Goal: Find specific page/section: Find specific page/section

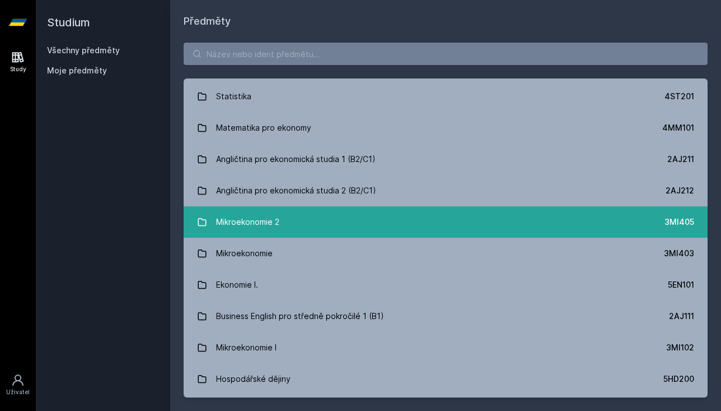
scroll to position [27, 0]
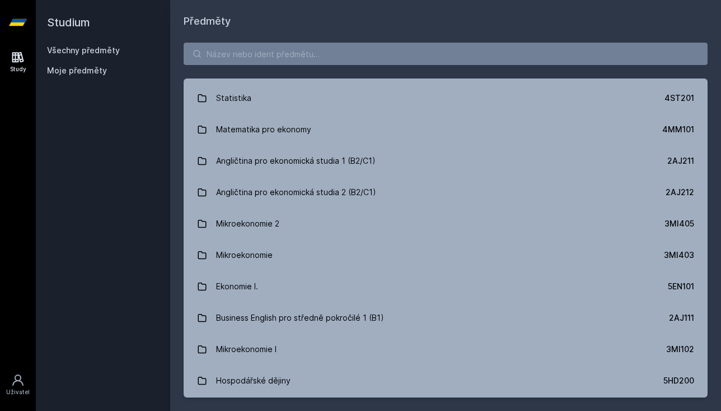
click at [253, 66] on div "Právo 2PR101 Statistika 4ST201 Matematika pro ekonomy 4MM101 Angličtina pro eko…" at bounding box center [445, 219] width 551 height 381
click at [259, 49] on input "search" at bounding box center [446, 54] width 524 height 22
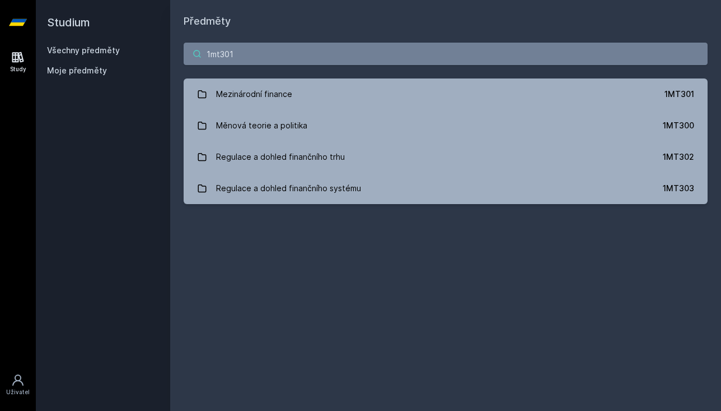
scroll to position [0, 0]
type input "1mt301"
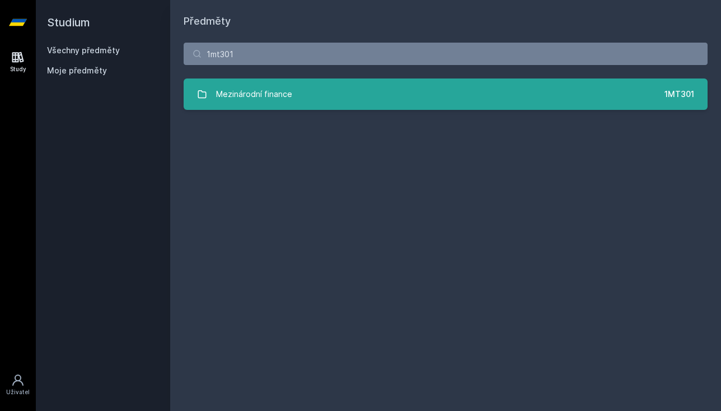
click at [259, 97] on div "Mezinárodní finance" at bounding box center [254, 94] width 76 height 22
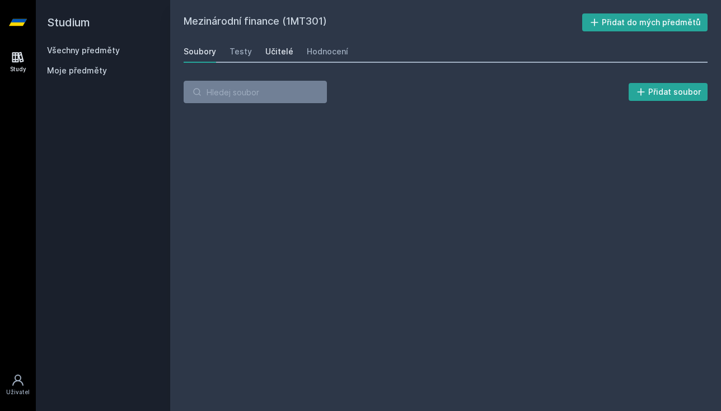
click at [281, 53] on div "Učitelé" at bounding box center [279, 51] width 28 height 11
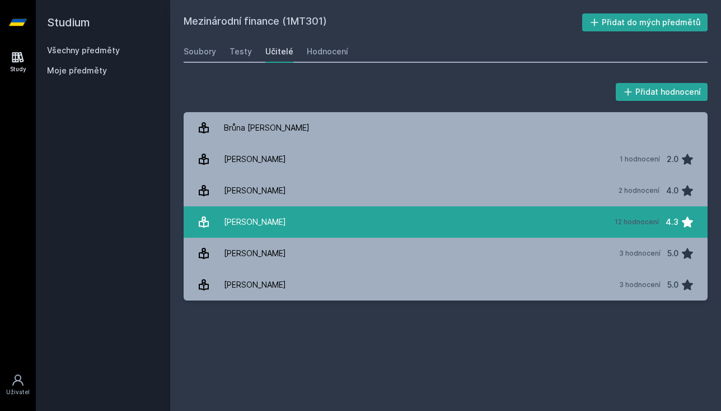
click at [295, 217] on link "[PERSON_NAME] 12 hodnocení 4.3" at bounding box center [446, 221] width 524 height 31
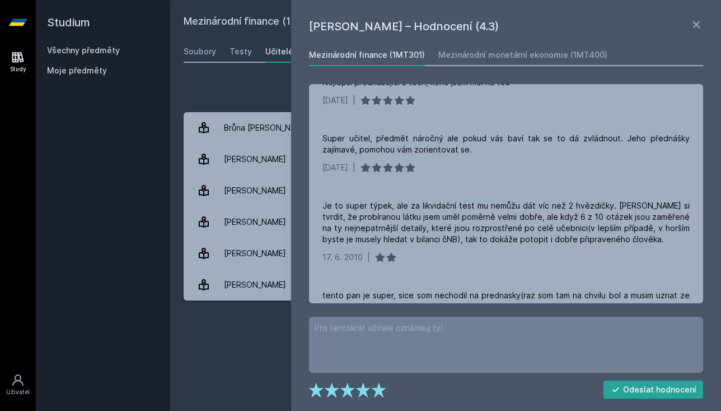
scroll to position [582, 0]
